Goal: Check status: Check status

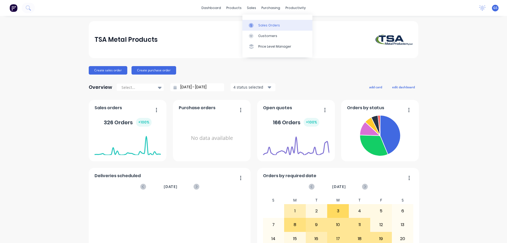
click at [268, 26] on div "Sales Orders" at bounding box center [269, 25] width 22 height 5
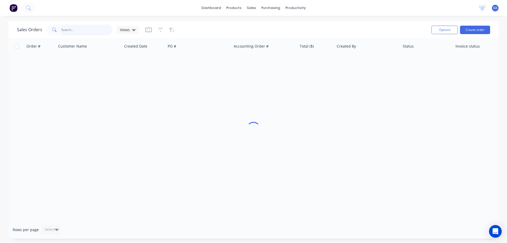
click at [77, 31] on input "text" at bounding box center [87, 30] width 52 height 11
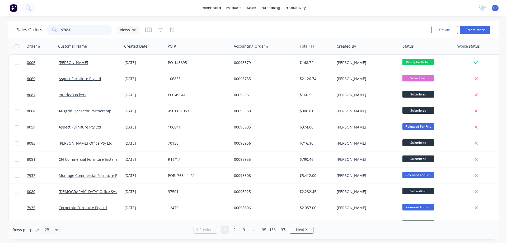
type input "97681"
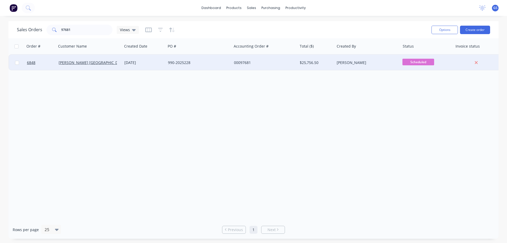
click at [69, 67] on div "[PERSON_NAME] [GEOGRAPHIC_DATA]" at bounding box center [90, 63] width 66 height 16
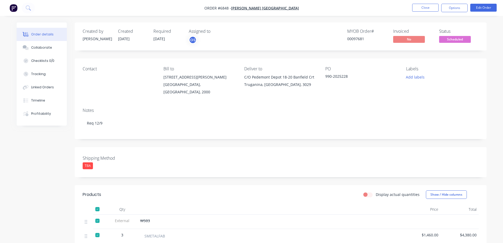
click at [97, 204] on div at bounding box center [97, 209] width 11 height 11
drag, startPoint x: 353, startPoint y: 38, endPoint x: 364, endPoint y: 43, distance: 11.2
click at [364, 43] on div "MYOB Order # 00097681" at bounding box center [367, 36] width 40 height 15
copy div "97681"
drag, startPoint x: 154, startPoint y: 40, endPoint x: 168, endPoint y: 43, distance: 14.9
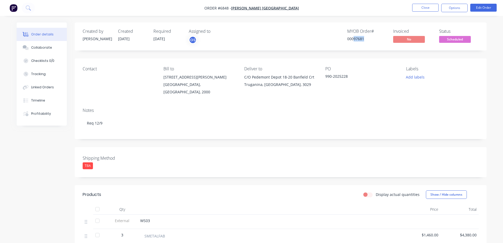
click at [168, 43] on div "Required [DATE]" at bounding box center [167, 36] width 29 height 15
copy span "[DATE]"
